Goal: Go to known website: Access a specific website the user already knows

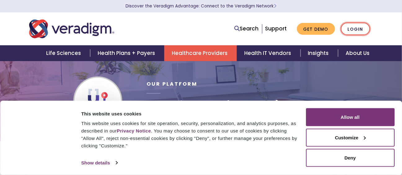
click at [359, 34] on link "Login" at bounding box center [355, 29] width 29 height 13
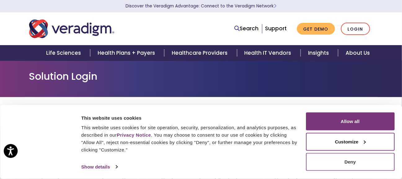
click at [356, 163] on button "Deny" at bounding box center [350, 162] width 89 height 18
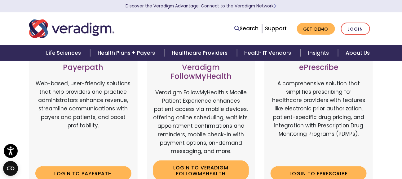
scroll to position [93, 0]
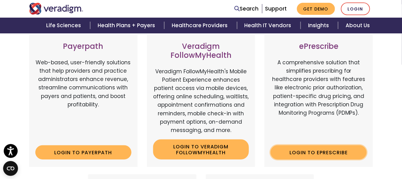
click at [282, 157] on link "Login to ePrescribe" at bounding box center [318, 153] width 96 height 14
